Goal: Contribute content: Contribute content

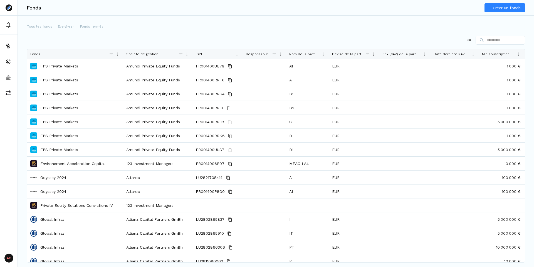
click at [37, 27] on p "Tous les fonds" at bounding box center [39, 26] width 25 height 5
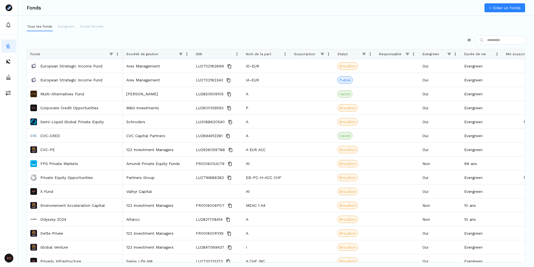
click at [187, 54] on span at bounding box center [187, 54] width 4 height 4
click at [211, 66] on span "Sort Ascending" at bounding box center [217, 63] width 50 height 9
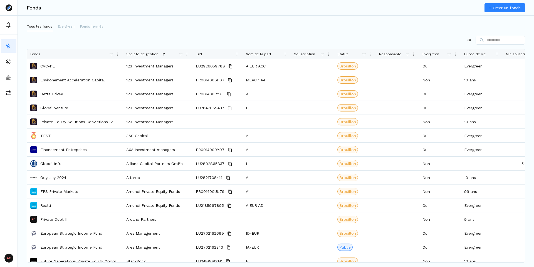
click at [168, 42] on div at bounding box center [276, 40] width 499 height 9
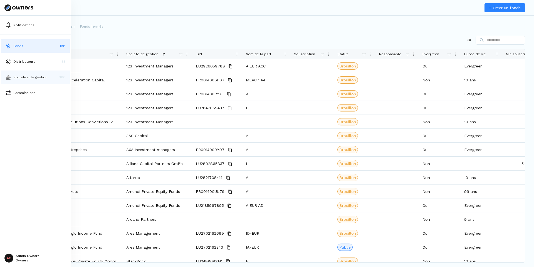
click at [21, 78] on p "Sociétés de gestion" at bounding box center [30, 77] width 34 height 5
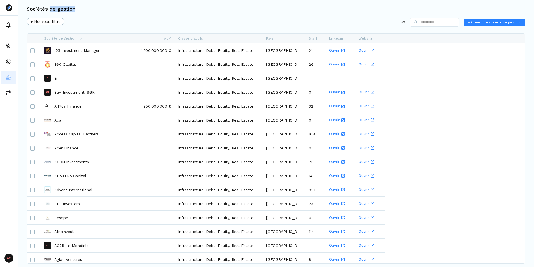
drag, startPoint x: 49, startPoint y: 9, endPoint x: 97, endPoint y: 9, distance: 48.4
click at [97, 9] on div "Sociétés de gestion" at bounding box center [276, 9] width 517 height 18
click at [215, 14] on div "Sociétés de gestion" at bounding box center [276, 9] width 517 height 18
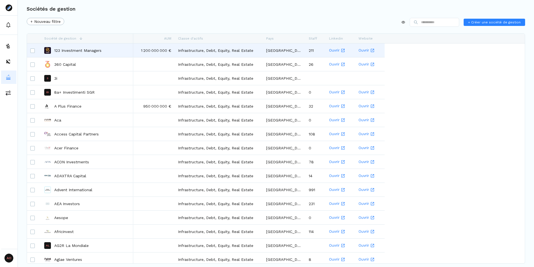
click at [67, 52] on p "123 Investment Managers" at bounding box center [77, 51] width 47 height 6
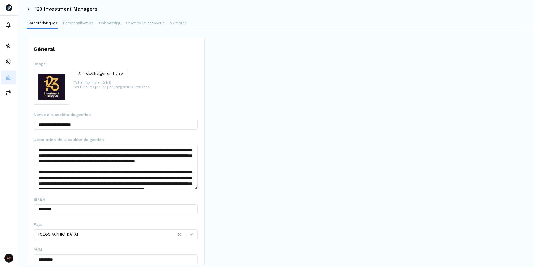
click at [56, 83] on img at bounding box center [51, 86] width 35 height 35
click at [98, 71] on p "Télécharger un fichier" at bounding box center [104, 73] width 40 height 6
click at [27, 10] on icon at bounding box center [28, 8] width 3 height 3
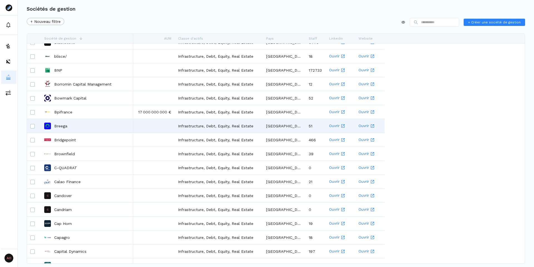
scroll to position [1052, 0]
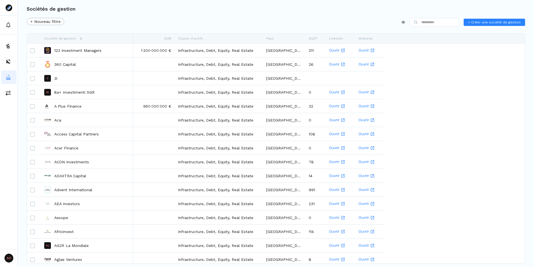
click at [197, 19] on div "+ Nouveau filtre + Créer une société de gestion" at bounding box center [276, 23] width 499 height 11
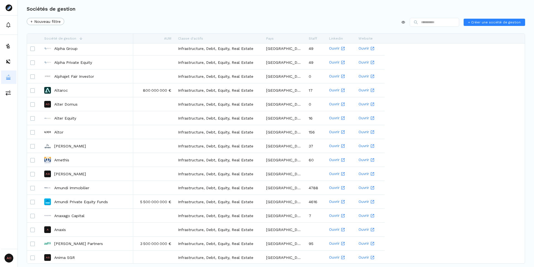
scroll to position [364, 0]
click at [492, 21] on span "+ Créer une société de gestion" at bounding box center [494, 22] width 53 height 5
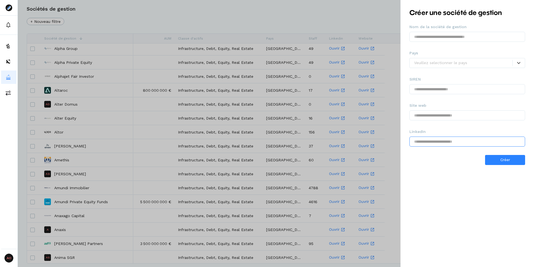
click at [433, 145] on input "text" at bounding box center [468, 141] width 116 height 10
click at [194, 21] on div at bounding box center [267, 133] width 534 height 267
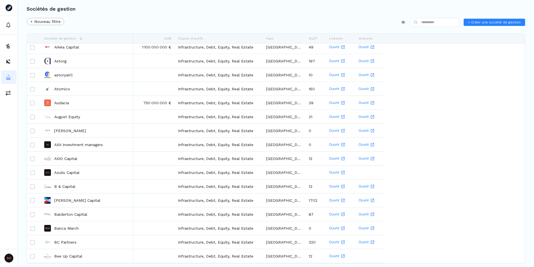
scroll to position [914, 0]
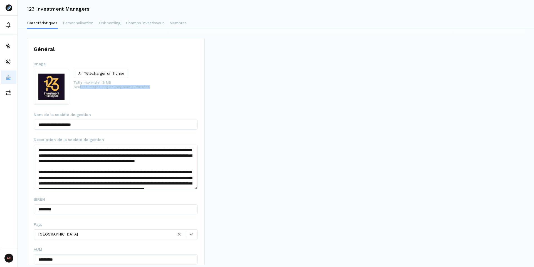
drag, startPoint x: 80, startPoint y: 87, endPoint x: 165, endPoint y: 88, distance: 85.2
click at [165, 88] on div "Télécharger un fichier Taille maximale : 8 MB Seul les images .png et .jpeg son…" at bounding box center [116, 87] width 164 height 36
click at [146, 101] on div "Télécharger un fichier Taille maximale : 8 MB Seul les images .png et .jpeg son…" at bounding box center [112, 87] width 76 height 36
drag, startPoint x: 73, startPoint y: 86, endPoint x: 150, endPoint y: 85, distance: 77.4
click at [150, 85] on div "Télécharger un fichier Taille maximale : 8 MB Seul les images .png et .jpeg son…" at bounding box center [116, 87] width 164 height 36
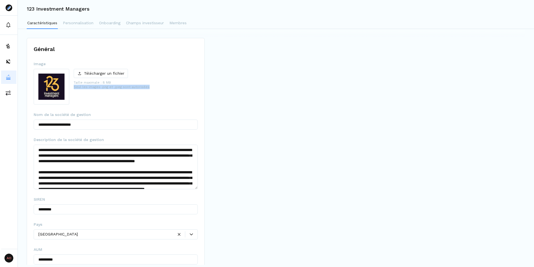
click at [141, 87] on p "Taille maximale : 8 MB Seul les images .png et .jpeg sont autorisées" at bounding box center [112, 84] width 76 height 9
drag, startPoint x: 85, startPoint y: 86, endPoint x: 159, endPoint y: 87, distance: 74.0
click at [159, 87] on div "Télécharger un fichier Taille maximale : 8 MB Seul les images .png et .jpeg son…" at bounding box center [116, 87] width 164 height 36
click at [97, 87] on p "Taille maximale : 8 MB Seul les images .png et .jpeg sont autorisées" at bounding box center [112, 84] width 76 height 9
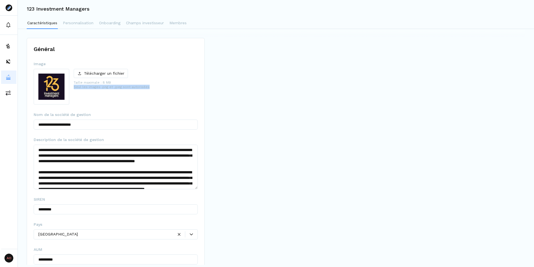
drag, startPoint x: 74, startPoint y: 87, endPoint x: 154, endPoint y: 88, distance: 80.4
click at [154, 88] on div "Télécharger un fichier Taille maximale : 8 MB Seul les images .png et .jpeg son…" at bounding box center [116, 87] width 164 height 36
click at [123, 99] on div "Télécharger un fichier Taille maximale : 8 MB Seul les images .png et .jpeg son…" at bounding box center [112, 87] width 76 height 36
drag, startPoint x: 89, startPoint y: 86, endPoint x: 158, endPoint y: 87, distance: 69.9
click at [158, 87] on div "Télécharger un fichier Taille maximale : 8 MB Seul les images .png et .jpeg son…" at bounding box center [116, 87] width 164 height 36
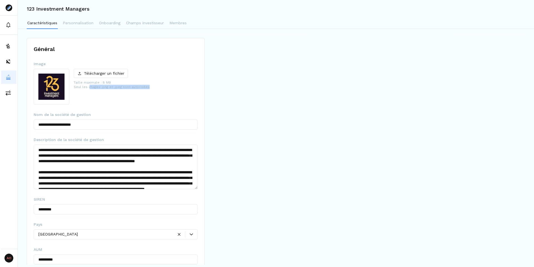
click at [158, 87] on div "Télécharger un fichier Taille maximale : 8 MB Seul les images .png et .jpeg son…" at bounding box center [116, 87] width 164 height 36
click at [93, 100] on div "Télécharger un fichier Taille maximale : 8 MB Seul les images .png et .jpeg son…" at bounding box center [112, 87] width 76 height 36
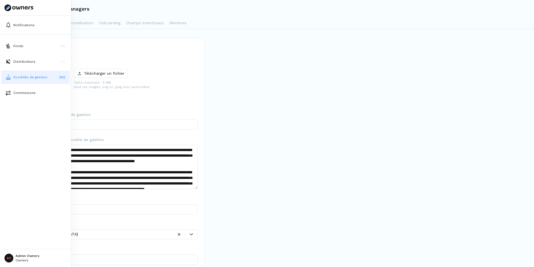
click at [29, 76] on p "Sociétés de gestion" at bounding box center [30, 77] width 34 height 5
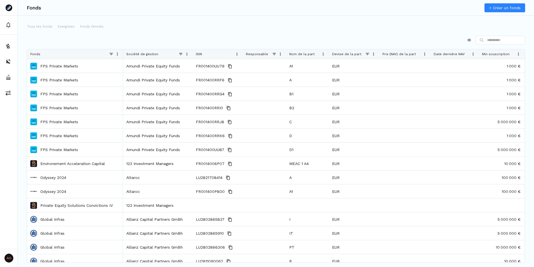
click at [428, 33] on div "Tous les fonds Evergreen Fonds fermés Drag here to set row groups Drag here to …" at bounding box center [276, 135] width 517 height 227
click at [451, 47] on div "Drag here to set row groups Drag here to set column labels Fonds Société de ges…" at bounding box center [276, 142] width 499 height 213
click at [443, 42] on div at bounding box center [276, 40] width 499 height 9
click at [237, 35] on div "Tous les fonds Evergreen Fonds fermés Drag here to set row groups Drag here to …" at bounding box center [276, 135] width 517 height 227
click at [226, 34] on div "Tous les fonds Evergreen Fonds fermés Drag here to set row groups Drag here to …" at bounding box center [276, 135] width 517 height 227
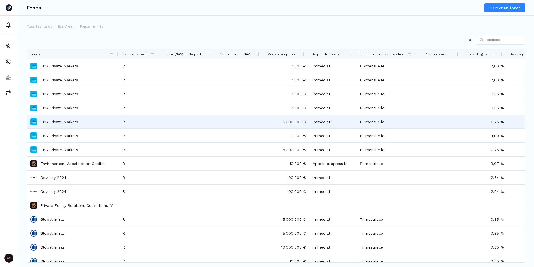
scroll to position [0, 244]
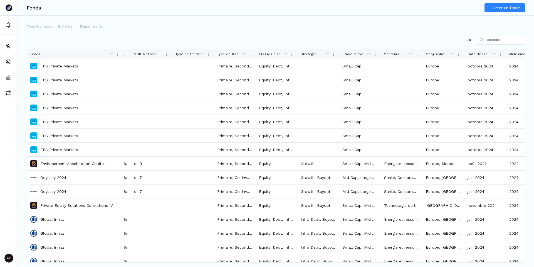
click at [287, 53] on span at bounding box center [286, 54] width 4 height 4
click at [282, 40] on div at bounding box center [276, 40] width 499 height 9
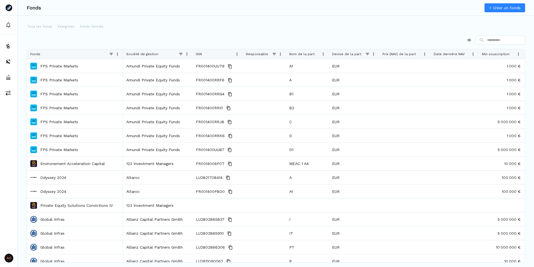
click at [34, 21] on div "Fonds + Créer un fonds Tous les fonds Evergreen Fonds fermés Press ALT DOWN to …" at bounding box center [276, 133] width 517 height 267
click at [33, 27] on p "Tous les fonds" at bounding box center [39, 26] width 25 height 5
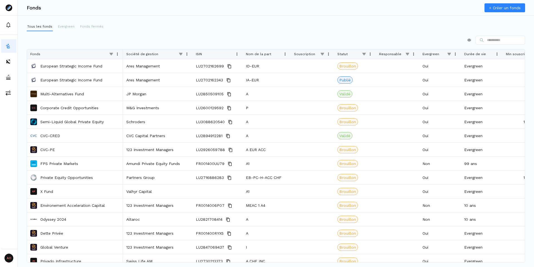
click at [182, 52] on span at bounding box center [181, 54] width 4 height 4
click at [186, 53] on span at bounding box center [187, 54] width 4 height 4
click at [215, 58] on div "Sort Ascending Sort Descending Pin Column Autosize This Column Autosize All Col…" at bounding box center [216, 96] width 65 height 77
click at [200, 63] on span "Sort Ascending" at bounding box center [217, 63] width 50 height 9
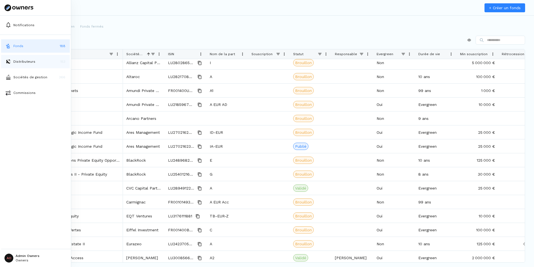
click at [19, 59] on p "Distributeurs" at bounding box center [24, 61] width 22 height 5
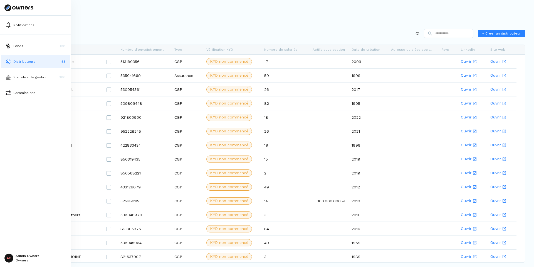
click at [23, 81] on button "Sociétés de gestion 366" at bounding box center [35, 76] width 69 height 13
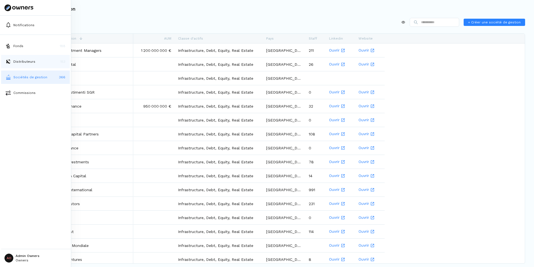
click at [14, 60] on p "Distributeurs" at bounding box center [24, 61] width 22 height 5
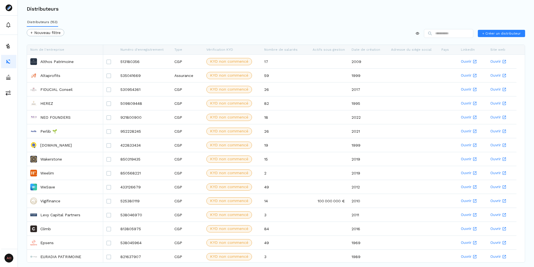
click at [146, 36] on div "+ Nouveau filtre + Créer un distributeur" at bounding box center [276, 34] width 499 height 11
click at [158, 21] on div "Distributeurs (153) + Nouveau filtre + Créer un distributeur Faites glisser ici…" at bounding box center [276, 132] width 517 height 229
click at [163, 29] on div "+ Nouveau filtre + Créer un distributeur" at bounding box center [276, 34] width 499 height 11
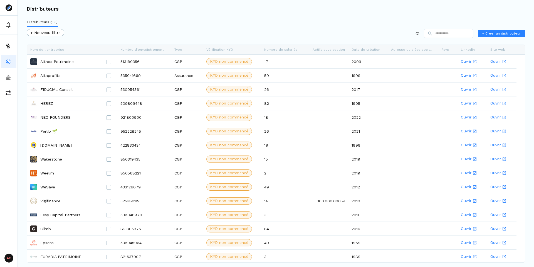
click at [163, 29] on div "+ Nouveau filtre + Créer un distributeur" at bounding box center [276, 34] width 499 height 11
click at [202, 32] on div "+ Nouveau filtre + Créer un distributeur" at bounding box center [276, 34] width 499 height 11
click at [189, 31] on div "+ Nouveau filtre + Créer un distributeur" at bounding box center [276, 34] width 499 height 11
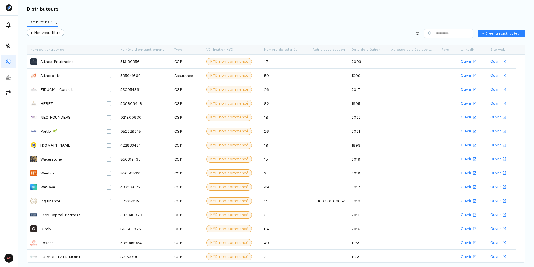
click at [152, 27] on div "Distributeurs (153) + Nouveau filtre + Créer un distributeur Faites glisser ici…" at bounding box center [276, 132] width 517 height 229
click at [190, 31] on div "+ Nouveau filtre + Créer un distributeur" at bounding box center [276, 34] width 499 height 11
click at [181, 28] on div "Distributeurs (153) + Nouveau filtre + Créer un distributeur Faites glisser ici…" at bounding box center [276, 132] width 517 height 229
click at [157, 30] on div "+ Nouveau filtre + Créer un distributeur" at bounding box center [276, 34] width 499 height 11
click at [190, 24] on div "Distributeurs (153) + Nouveau filtre + Créer un distributeur Faites glisser ici…" at bounding box center [276, 132] width 517 height 229
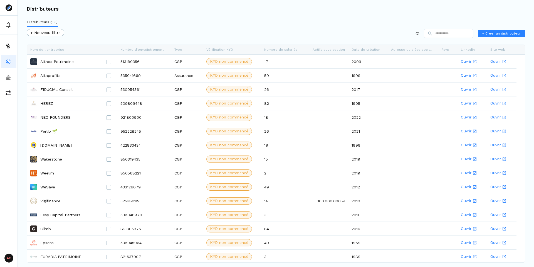
click at [132, 25] on div "Distributeurs (153) + Nouveau filtre + Créer un distributeur Faites glisser ici…" at bounding box center [276, 132] width 517 height 229
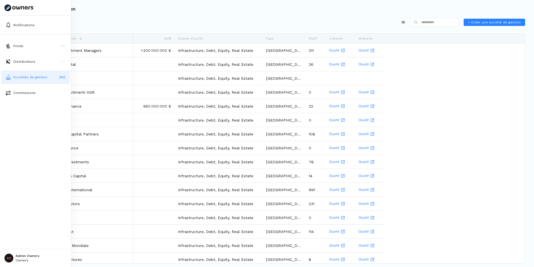
click at [9, 36] on div "Fonds 188 Distributeurs 153 Sociétés de gestion 366 Commissions AO Admin Owners…" at bounding box center [35, 151] width 71 height 232
click at [20, 46] on p "Fonds" at bounding box center [18, 45] width 10 height 5
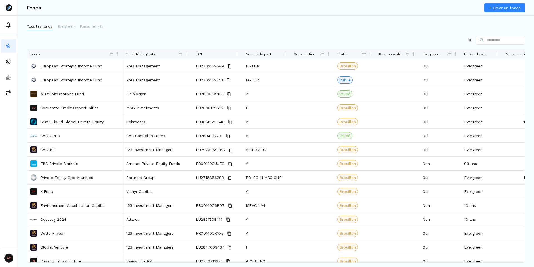
click at [182, 40] on div at bounding box center [276, 40] width 499 height 9
